Goal: Complete application form

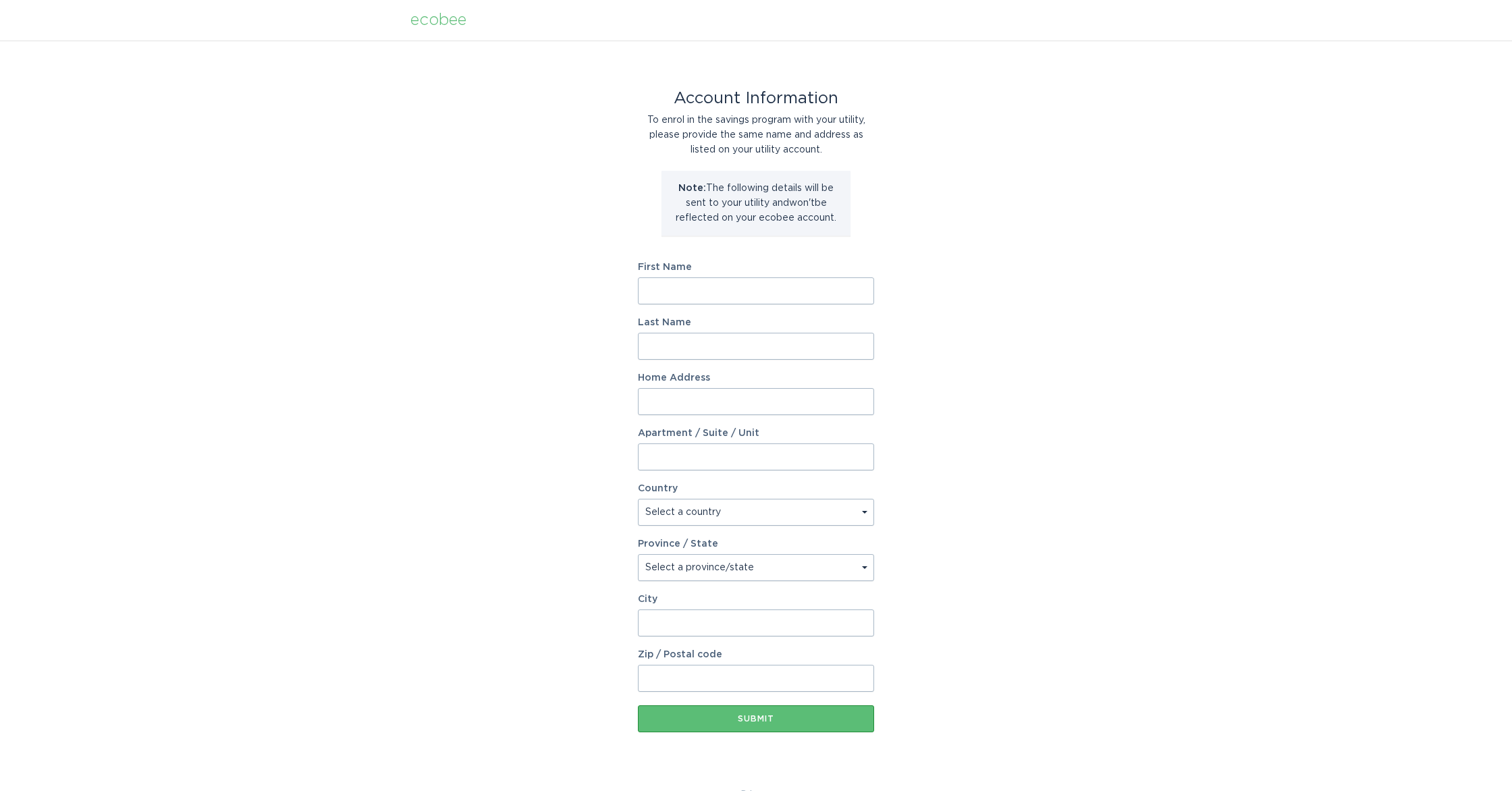
click at [720, 289] on input "First Name" at bounding box center [756, 291] width 237 height 27
type input "[PERSON_NAME]"
type input "helfer"
type input "[STREET_ADDRESS]"
select select "US"
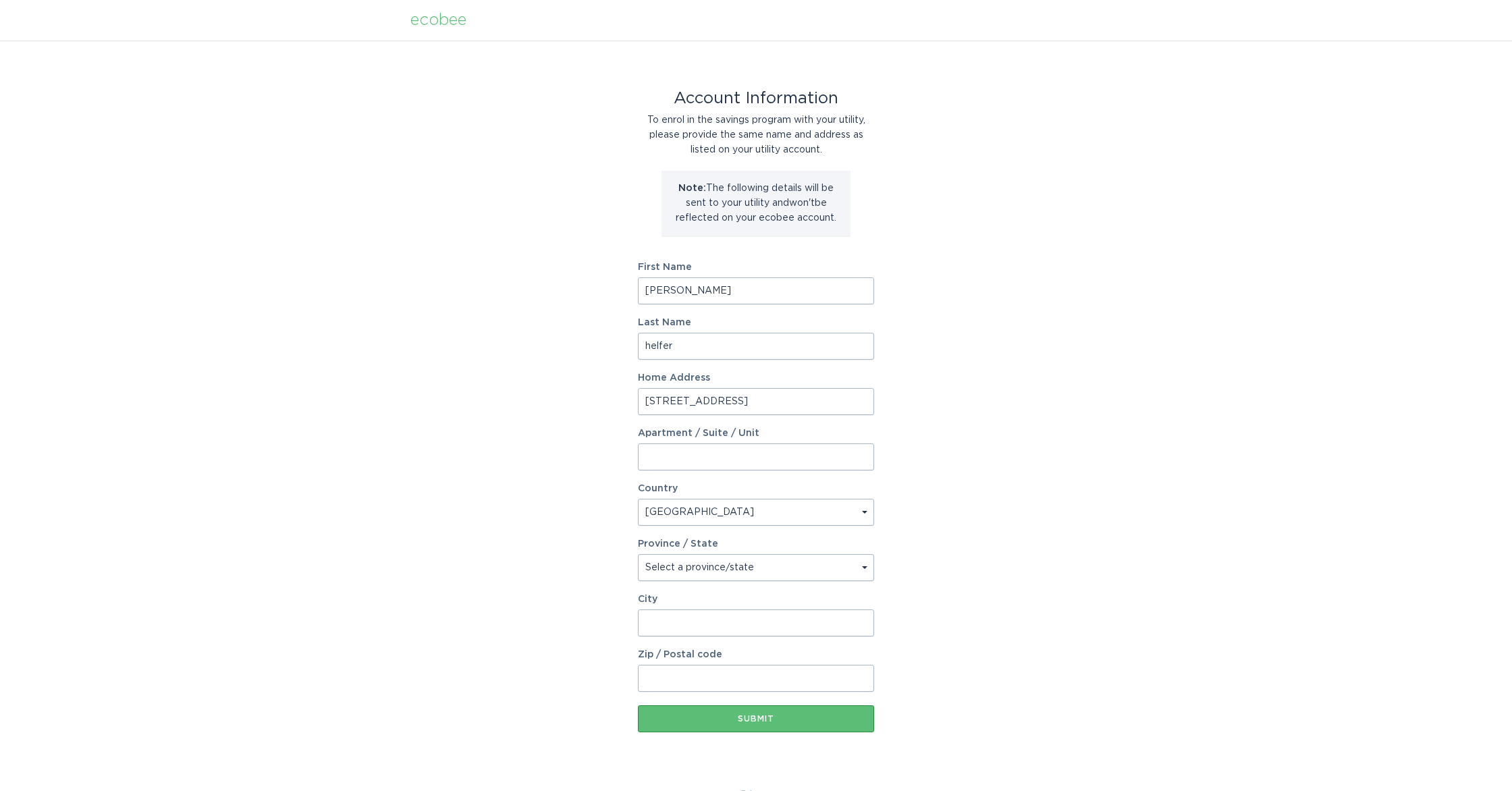
type input "[GEOGRAPHIC_DATA]"
type input "11746"
select select "NY"
click at [754, 723] on button "Submit" at bounding box center [756, 718] width 237 height 27
